Goal: Transaction & Acquisition: Book appointment/travel/reservation

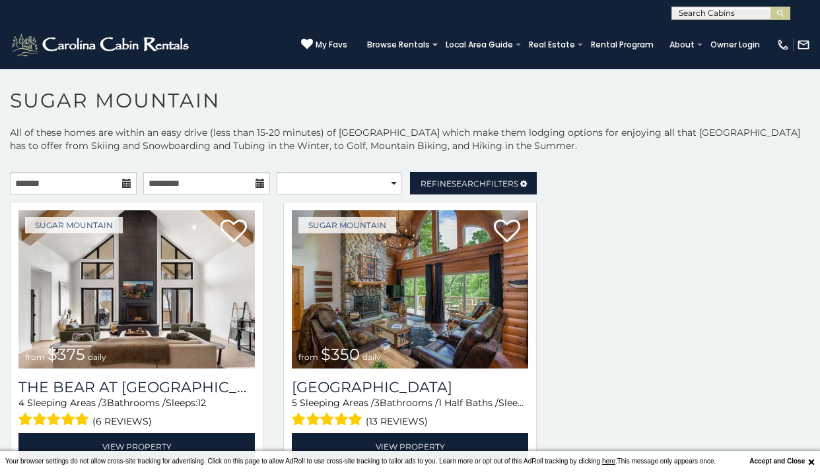
click at [809, 104] on h1 "Sugar Mountain" at bounding box center [410, 107] width 820 height 38
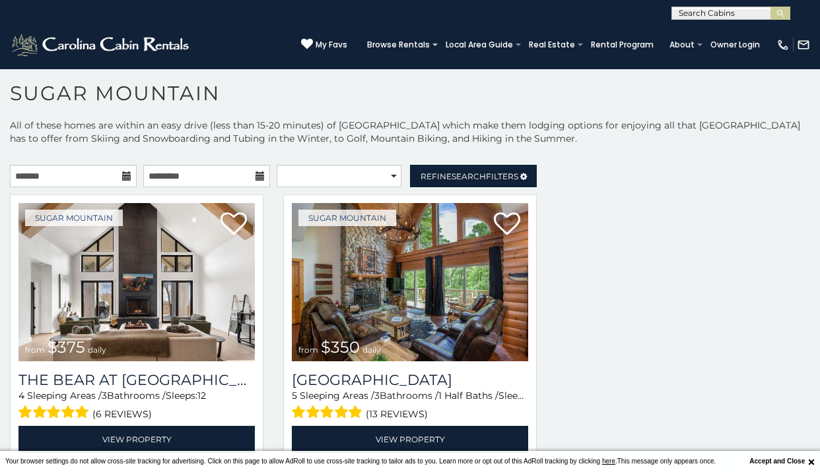
click at [792, 235] on div "Search while moving map" at bounding box center [682, 402] width 273 height 475
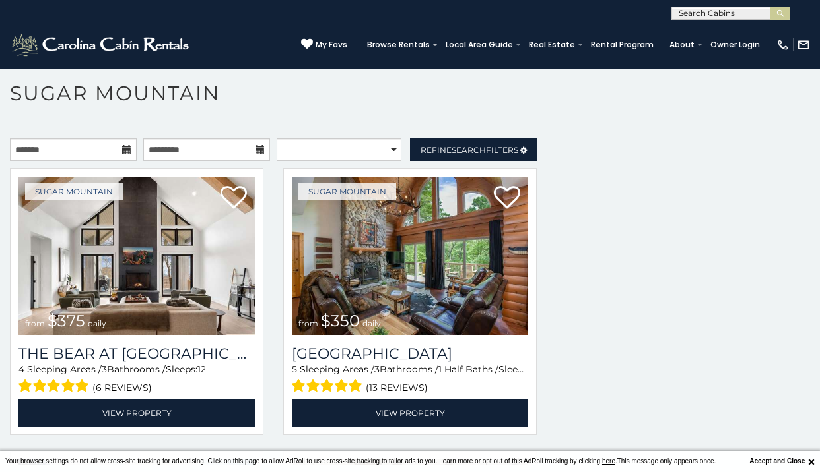
scroll to position [39, 0]
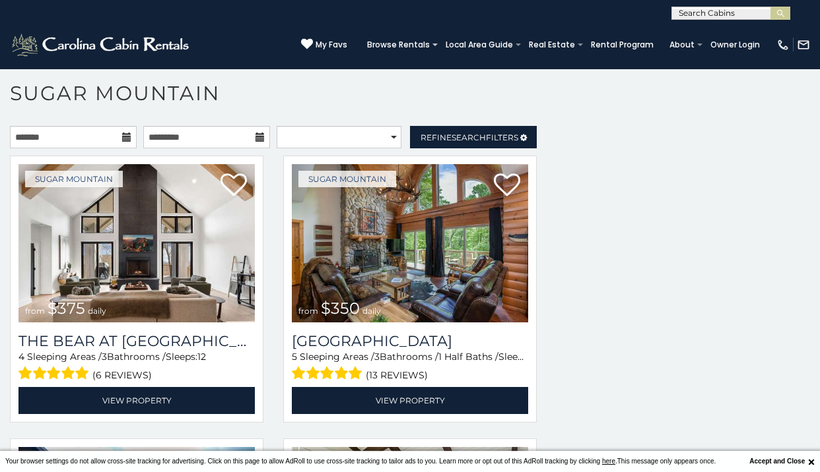
click at [781, 210] on div "Search while moving map" at bounding box center [682, 363] width 273 height 475
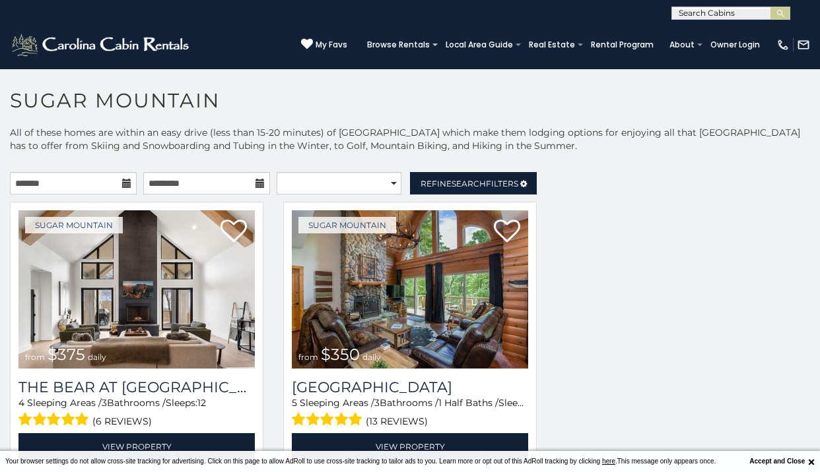
scroll to position [26, 0]
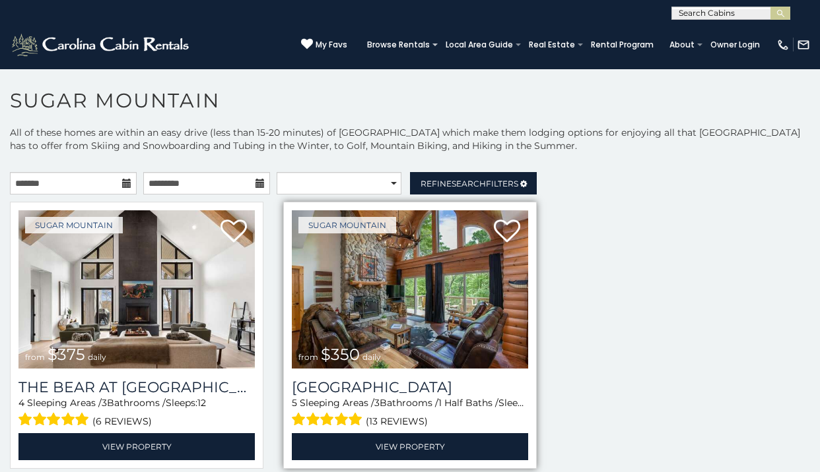
click at [337, 345] on span "$350" at bounding box center [340, 354] width 39 height 19
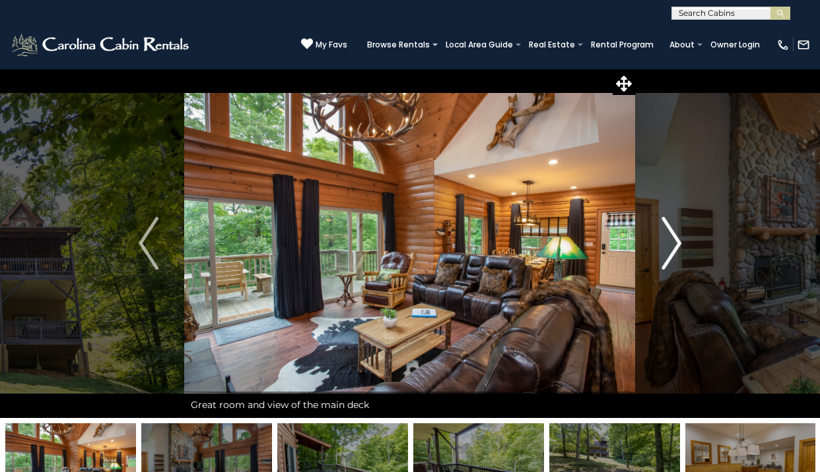
click at [678, 245] on img "Next" at bounding box center [671, 243] width 20 height 53
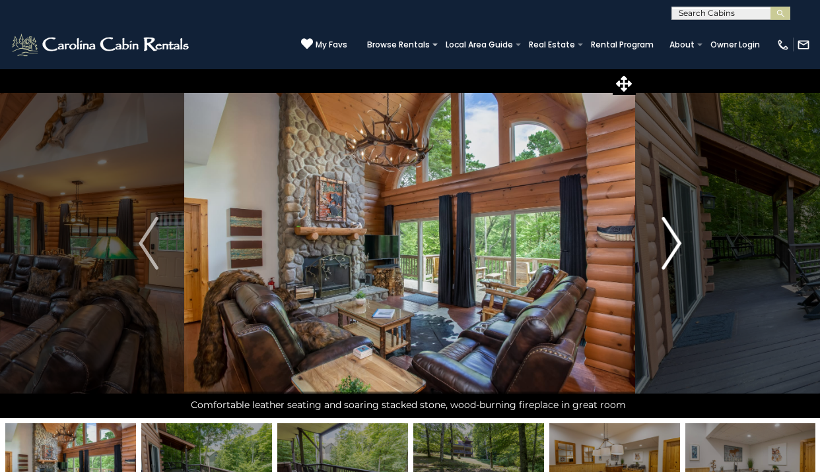
click at [672, 250] on img "Next" at bounding box center [671, 243] width 20 height 53
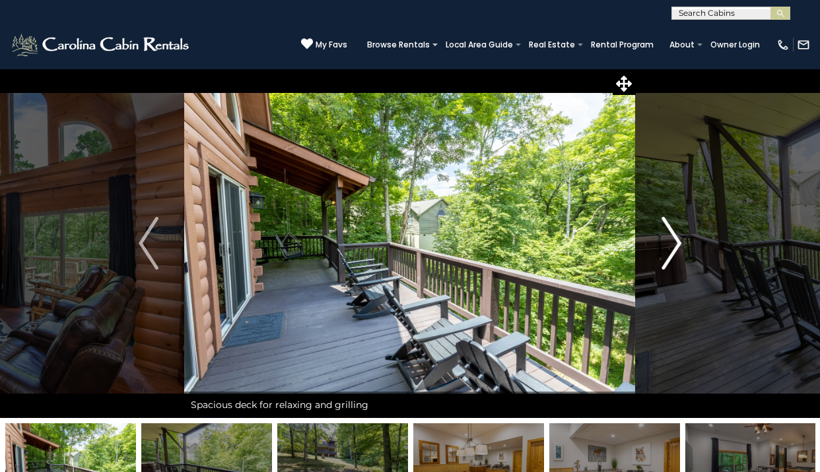
click at [674, 259] on img "Next" at bounding box center [671, 243] width 20 height 53
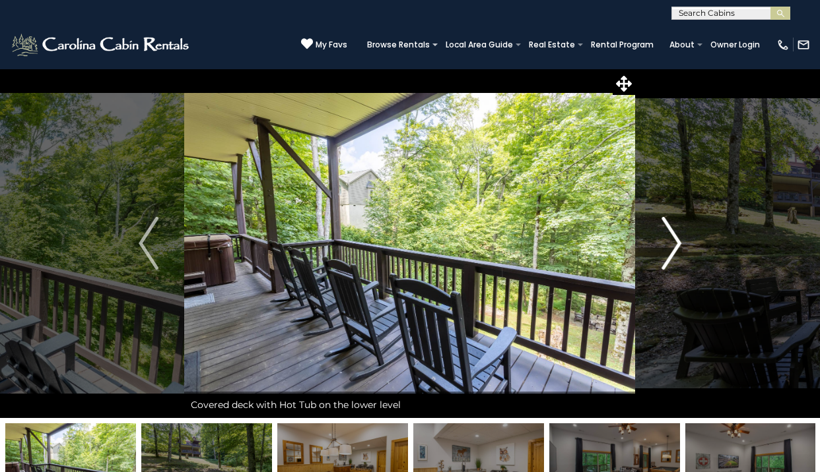
click at [674, 259] on img "Next" at bounding box center [671, 243] width 20 height 53
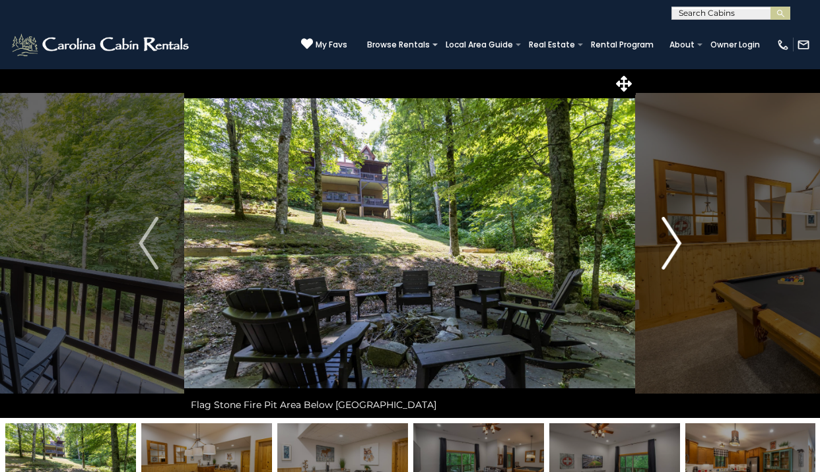
click at [673, 240] on img "Next" at bounding box center [671, 243] width 20 height 53
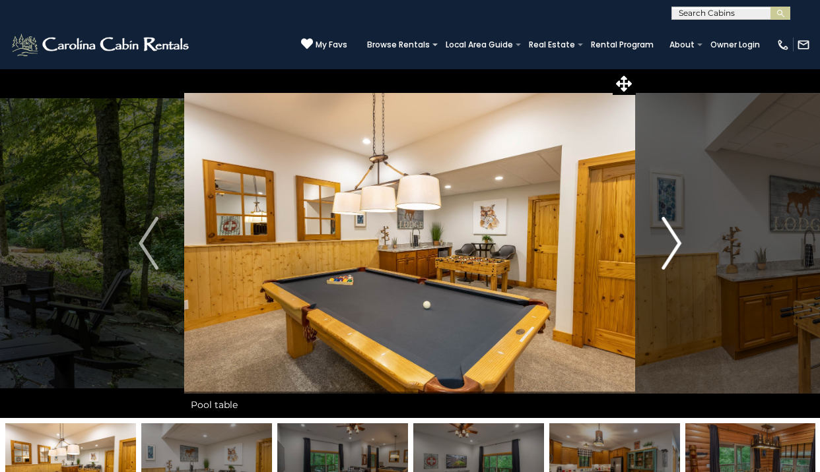
click at [673, 240] on img "Next" at bounding box center [671, 243] width 20 height 53
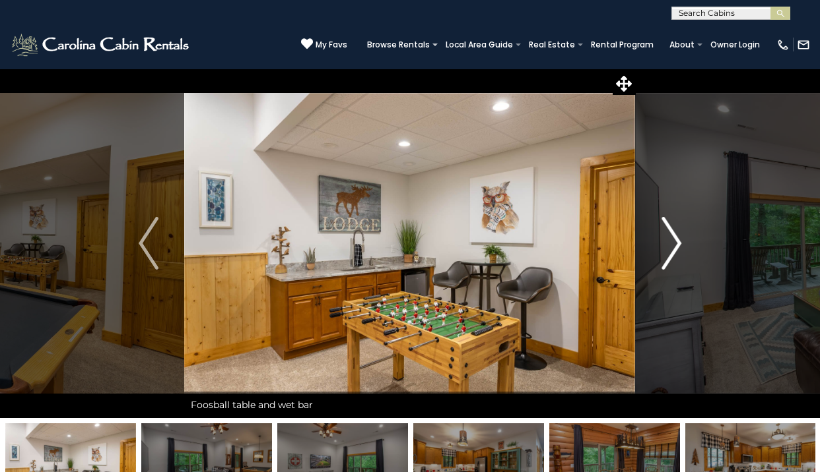
click at [673, 240] on img "Next" at bounding box center [671, 243] width 20 height 53
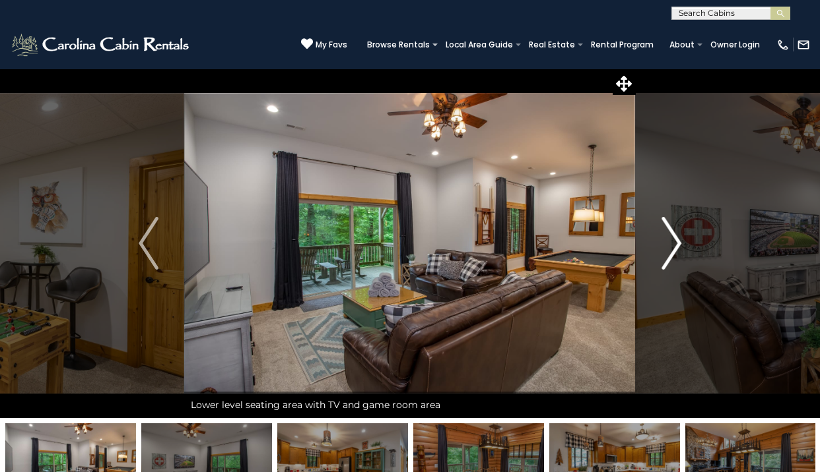
click at [673, 240] on img "Next" at bounding box center [671, 243] width 20 height 53
